Goal: Task Accomplishment & Management: Manage account settings

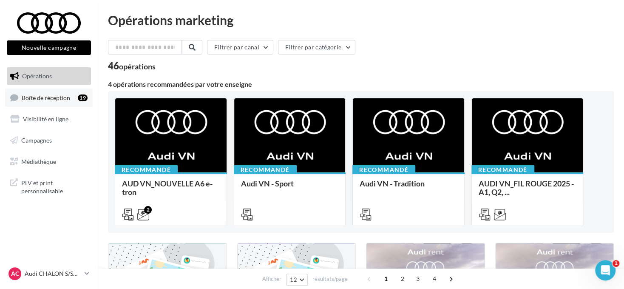
click at [71, 97] on link "Boîte de réception 19" at bounding box center [49, 97] width 88 height 18
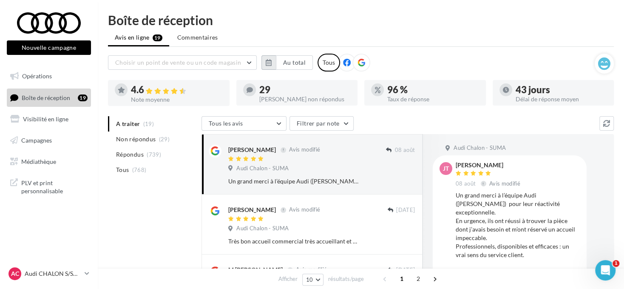
click at [267, 62] on icon "button" at bounding box center [269, 62] width 6 height 7
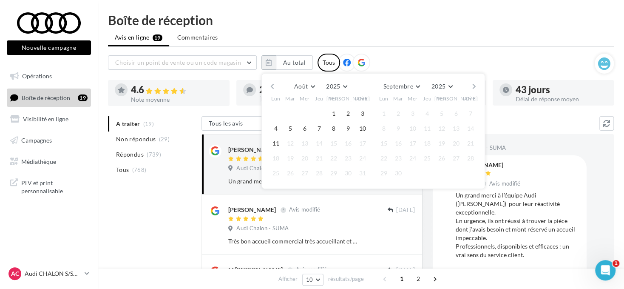
click at [272, 86] on button "button" at bounding box center [272, 86] width 7 height 12
click at [360, 59] on icon at bounding box center [362, 63] width 8 height 8
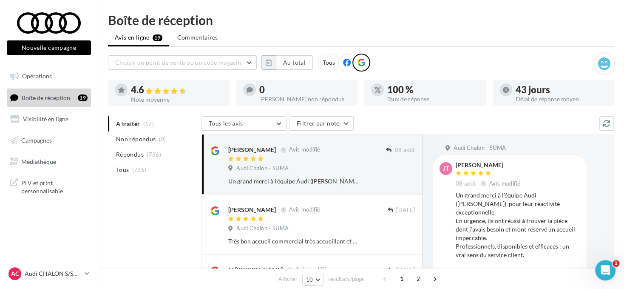
drag, startPoint x: 270, startPoint y: 61, endPoint x: 273, endPoint y: 69, distance: 8.6
click at [271, 62] on icon "button" at bounding box center [269, 62] width 6 height 7
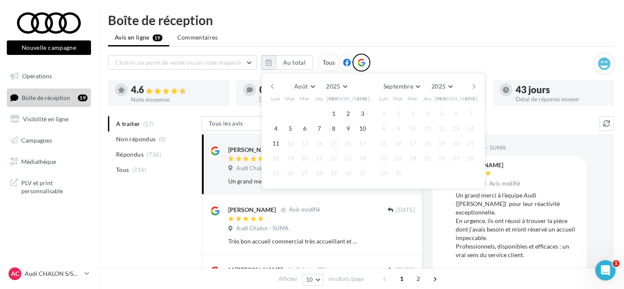
click at [272, 86] on button "button" at bounding box center [272, 86] width 7 height 12
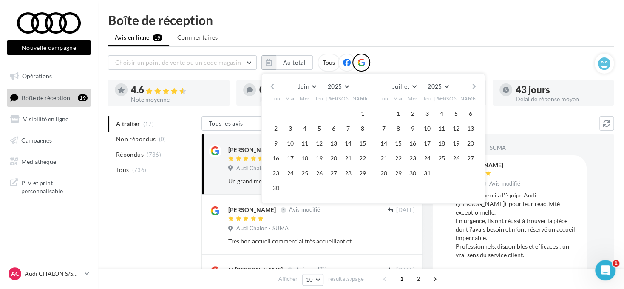
click at [272, 86] on button "button" at bounding box center [272, 86] width 7 height 12
click at [291, 114] on button "1" at bounding box center [290, 113] width 13 height 13
click at [472, 85] on button "button" at bounding box center [474, 86] width 7 height 12
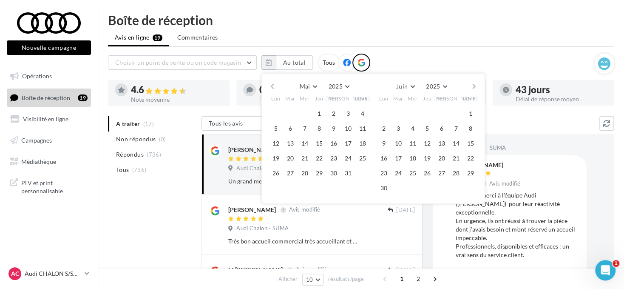
click at [472, 85] on button "button" at bounding box center [474, 86] width 7 height 12
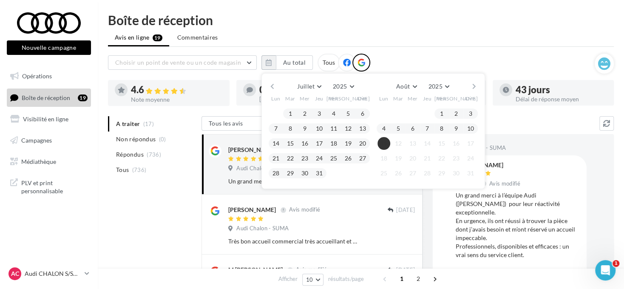
click at [386, 144] on button "11" at bounding box center [384, 143] width 13 height 13
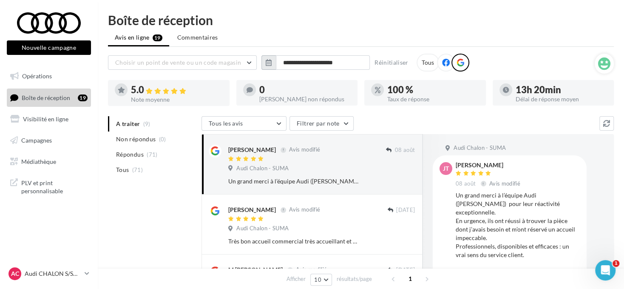
click at [268, 64] on icon "button" at bounding box center [269, 62] width 6 height 7
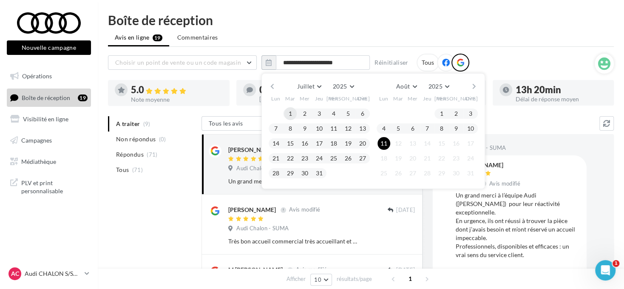
click at [287, 108] on button "1" at bounding box center [290, 113] width 13 height 13
click at [386, 139] on button "11" at bounding box center [384, 143] width 13 height 13
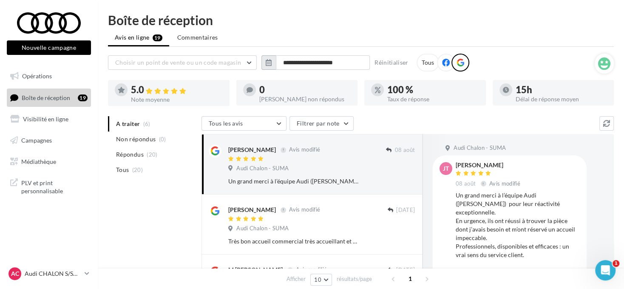
click at [266, 65] on button "button" at bounding box center [268, 62] width 14 height 14
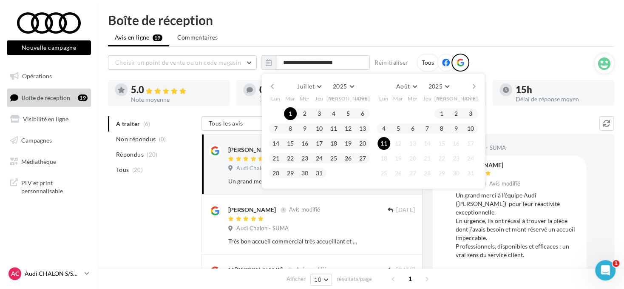
click at [55, 268] on div "AC Audi CHALON S/SAONE audi-chal-dup" at bounding box center [45, 273] width 73 height 13
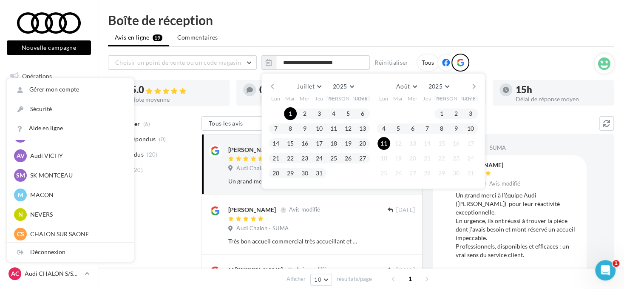
scroll to position [425, 0]
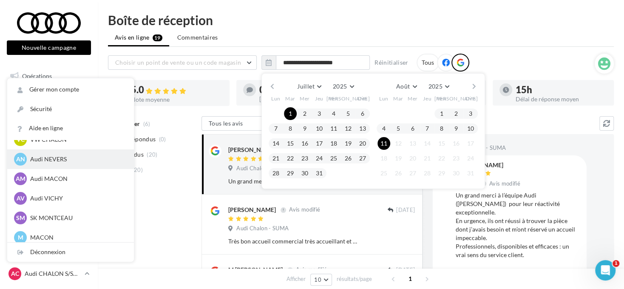
click at [82, 157] on p "Audi NEVERS" at bounding box center [77, 159] width 94 height 9
